Goal: Transaction & Acquisition: Purchase product/service

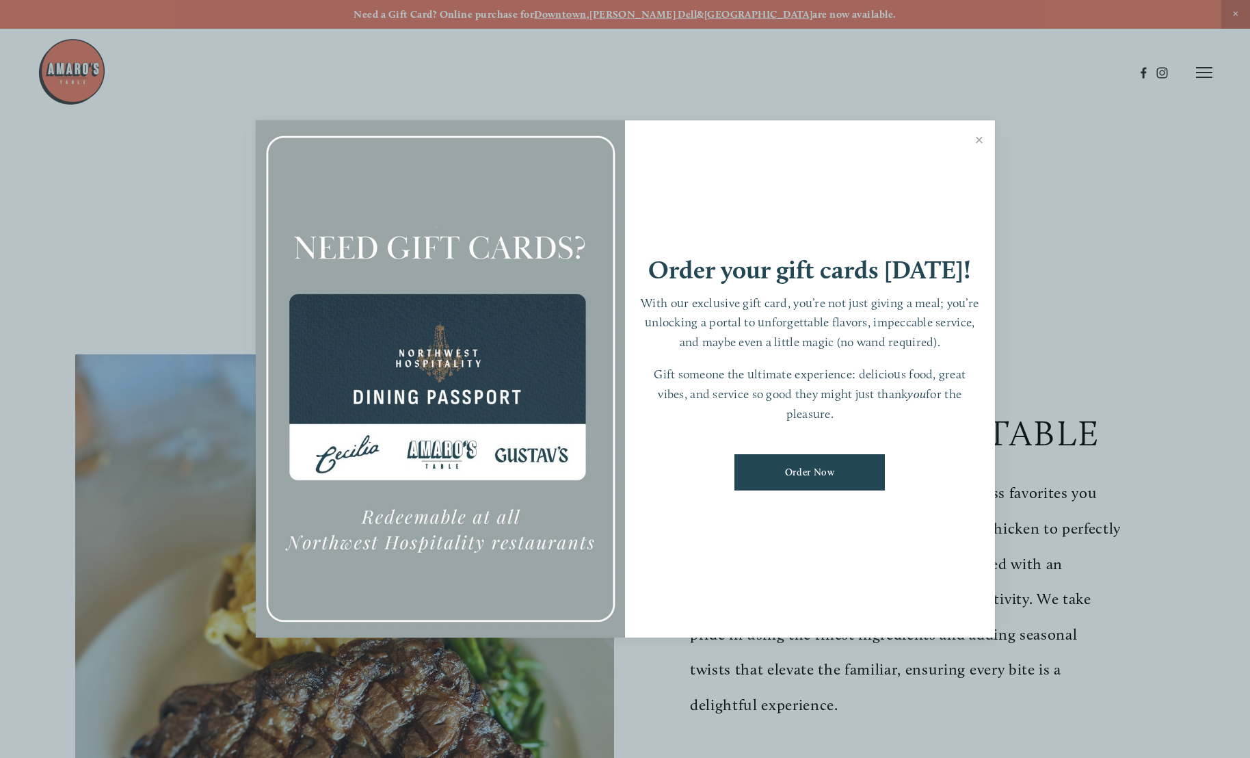
click at [984, 140] on link "Close" at bounding box center [979, 141] width 27 height 38
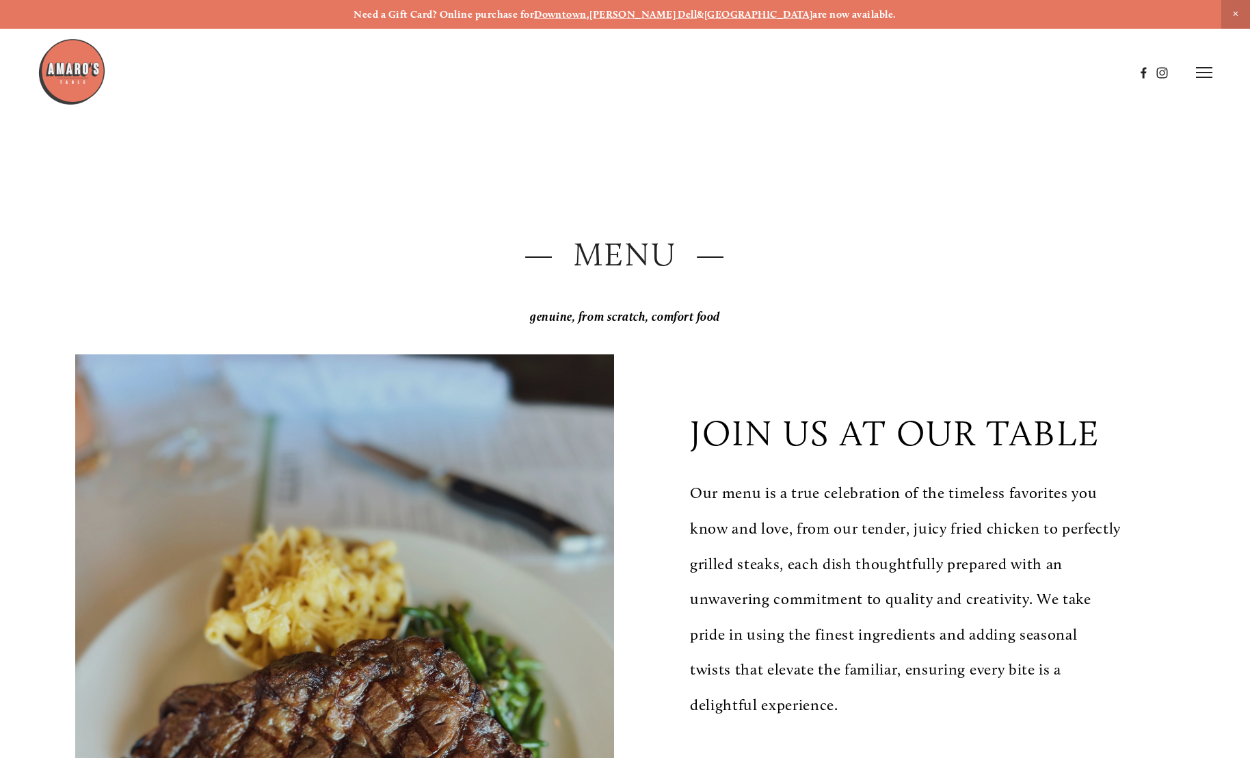
click at [981, 140] on header "Menu Order Now Visit Gallery 0" at bounding box center [625, 73] width 1175 height 146
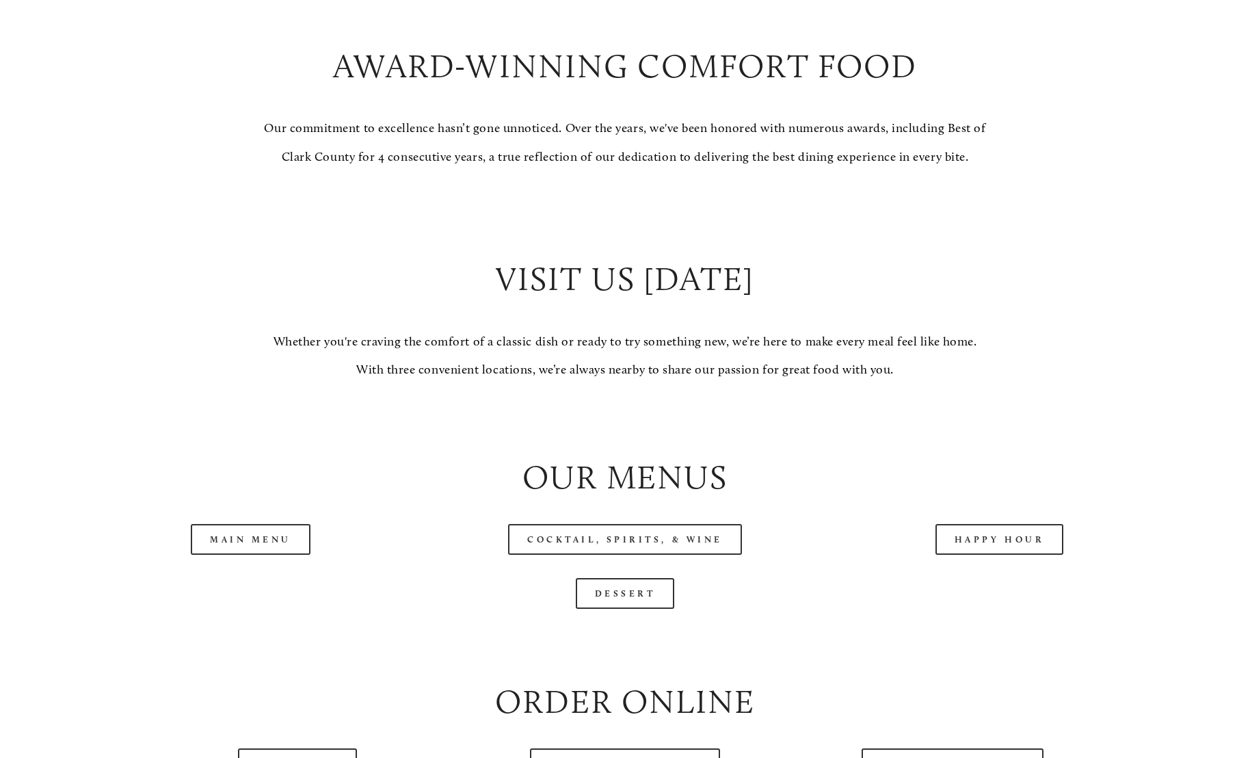
scroll to position [1300, 0]
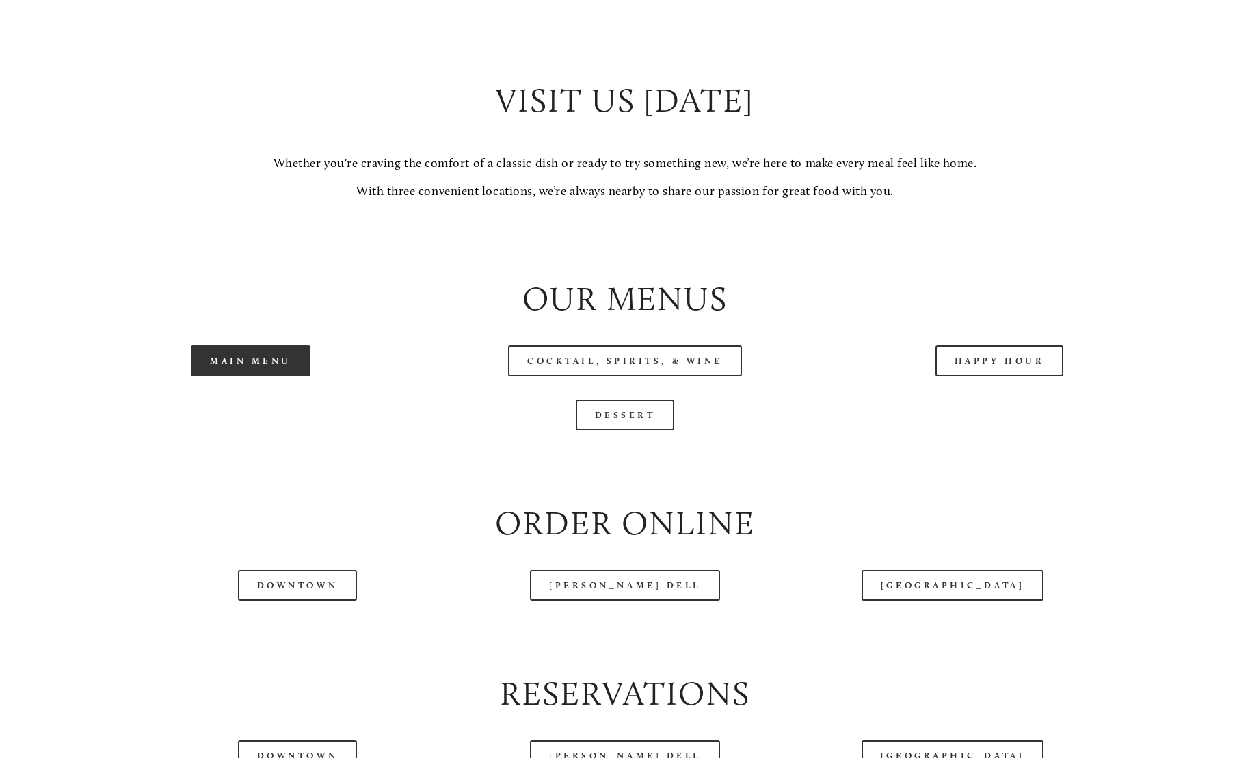
click at [274, 376] on link "Main Menu" at bounding box center [251, 360] width 120 height 31
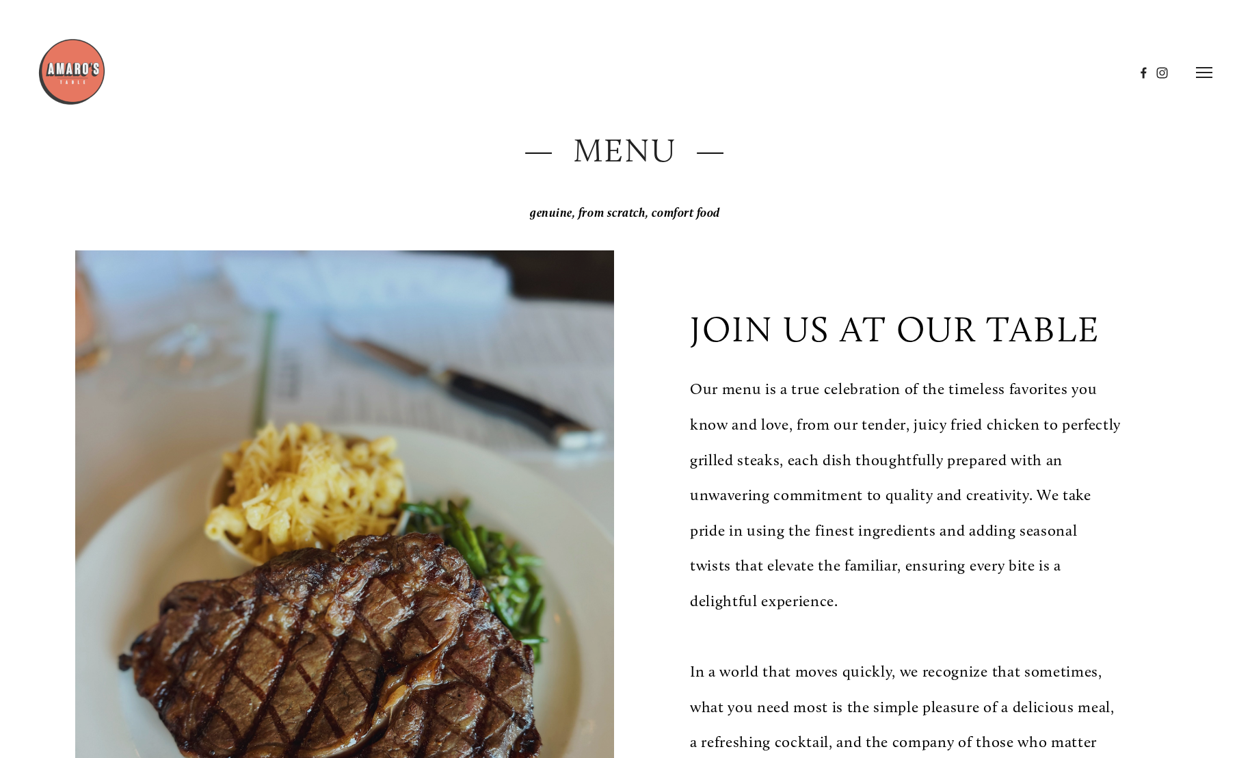
scroll to position [0, 0]
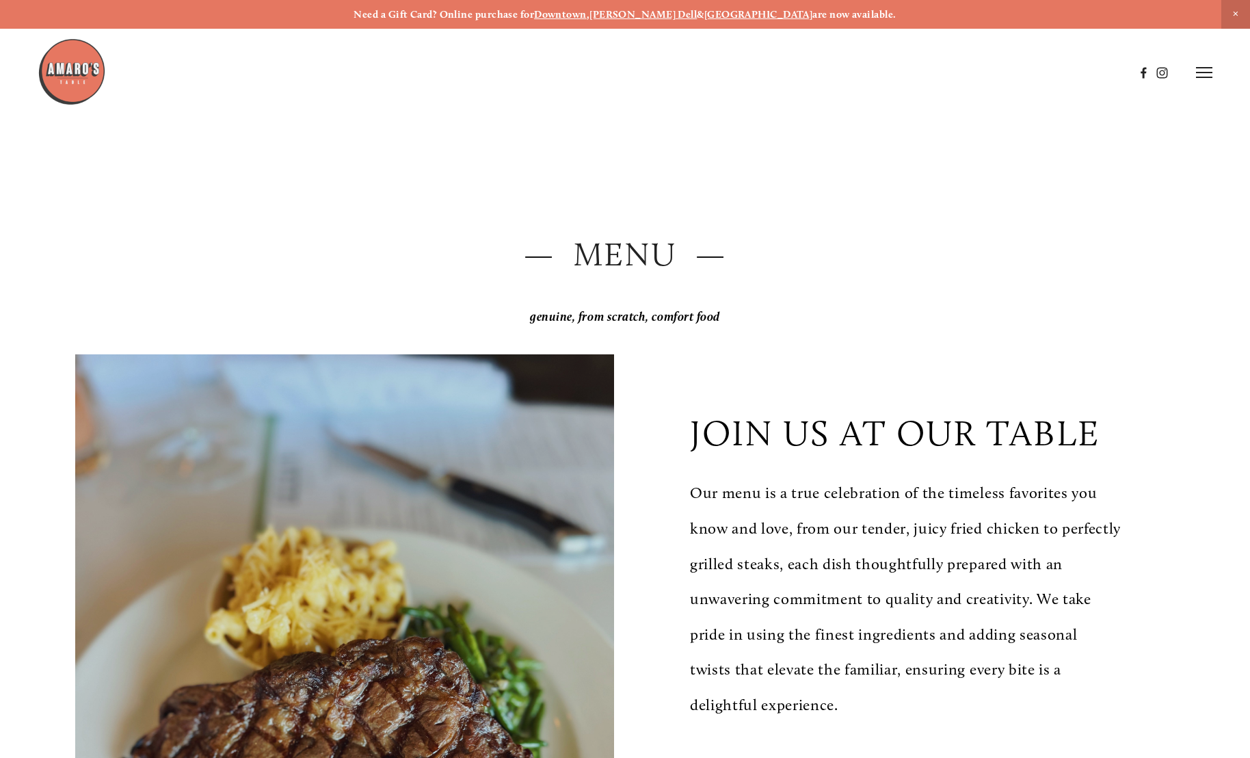
click at [1207, 75] on icon at bounding box center [1204, 72] width 16 height 12
click at [971, 75] on span "Order Now" at bounding box center [978, 72] width 53 height 12
